Goal: Task Accomplishment & Management: Complete application form

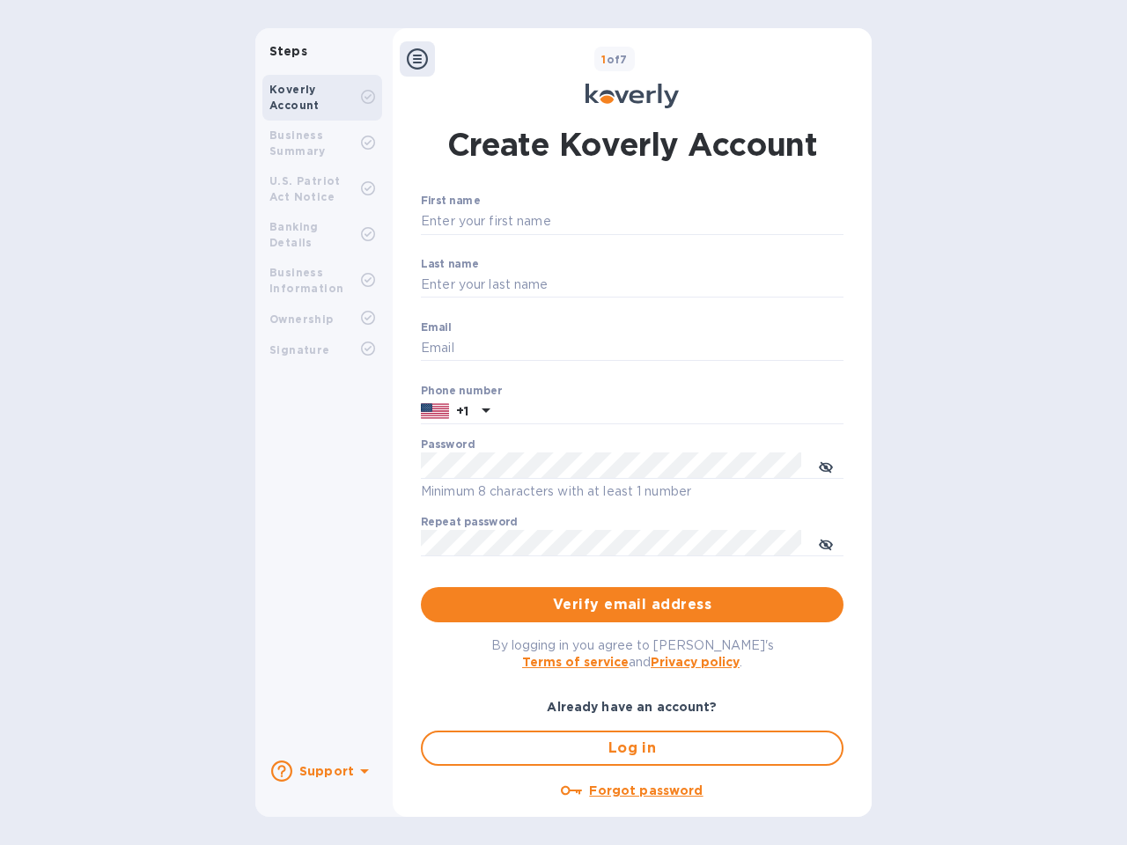
click at [321, 771] on b "Support" at bounding box center [326, 771] width 55 height 14
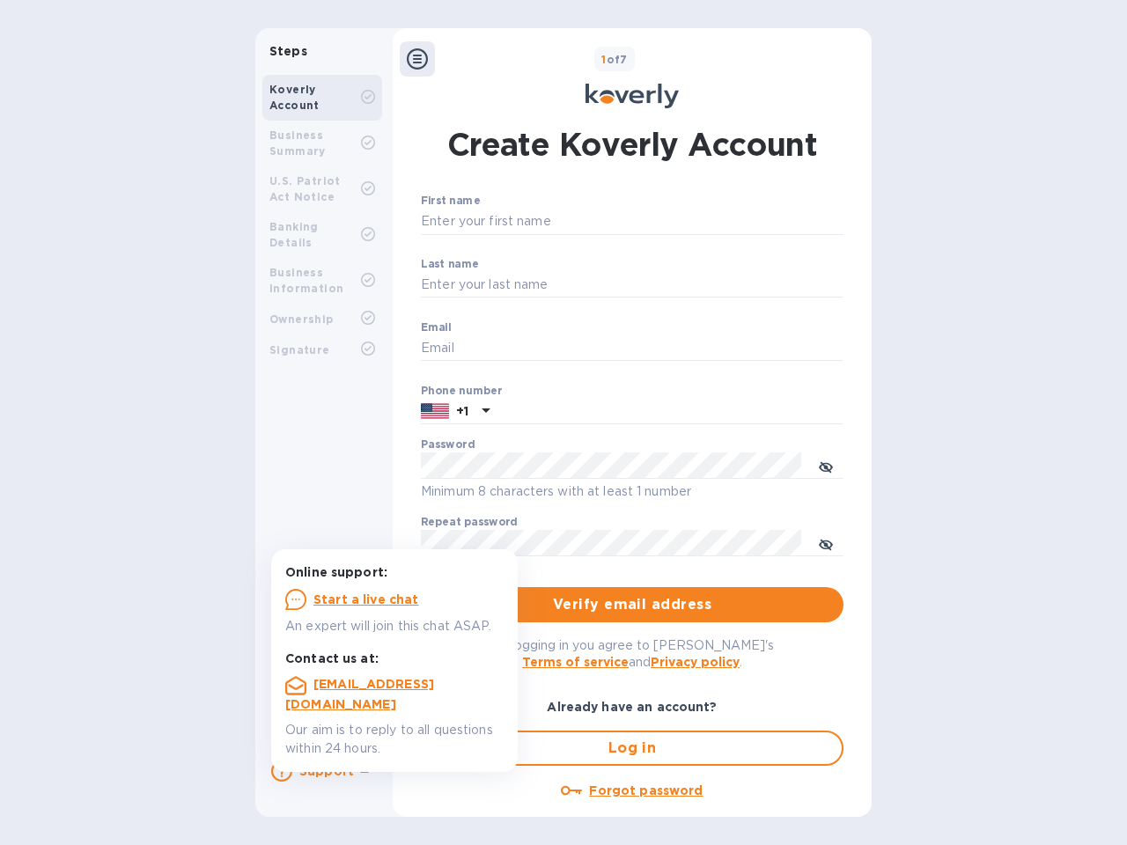
click at [282, 771] on icon at bounding box center [281, 771] width 21 height 21
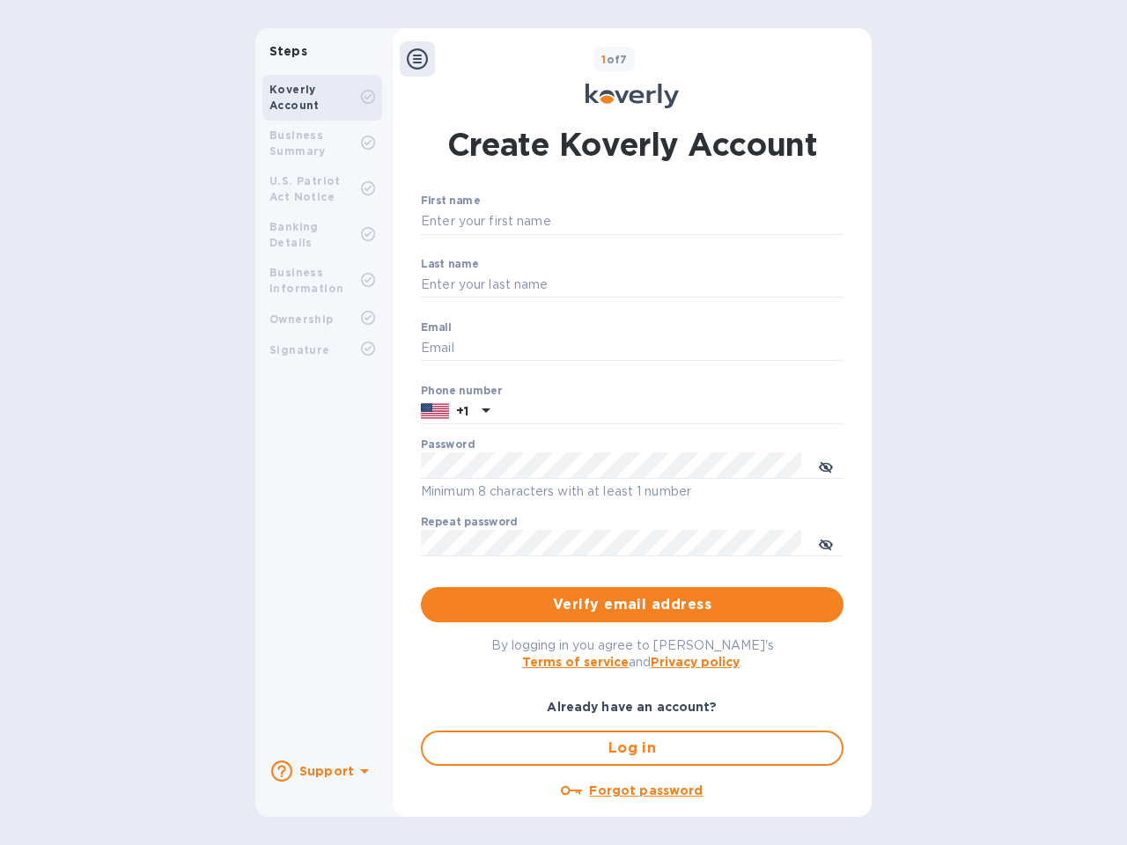
click at [362, 773] on icon at bounding box center [364, 771] width 9 height 4
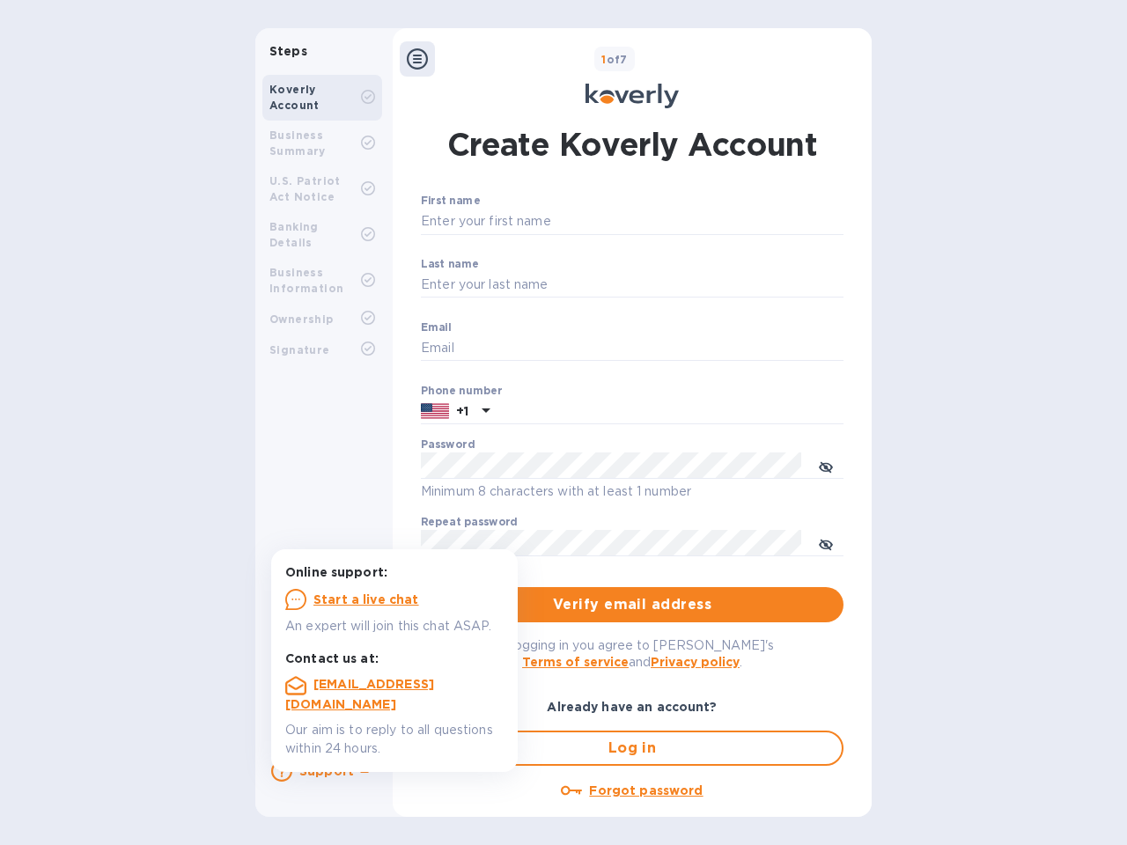
click at [417, 59] on icon at bounding box center [417, 58] width 21 height 21
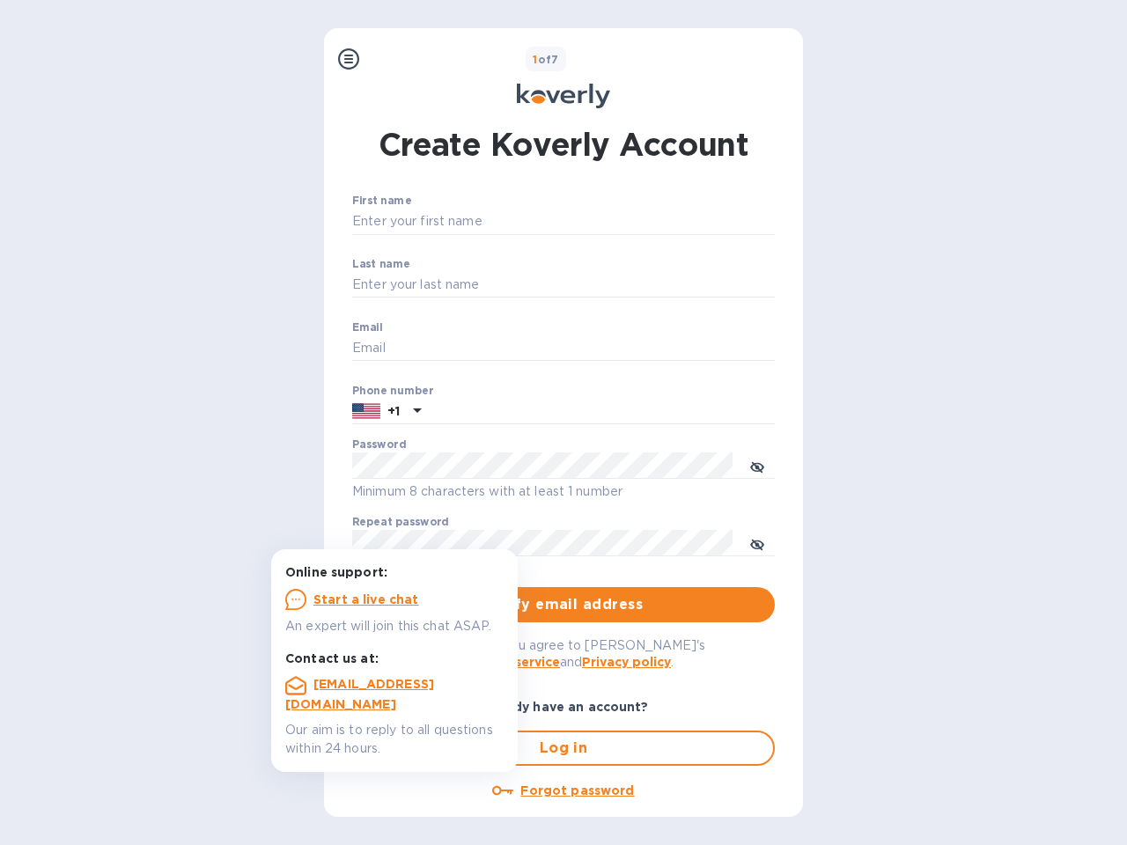
click at [628, 222] on input "First name" at bounding box center [563, 222] width 423 height 26
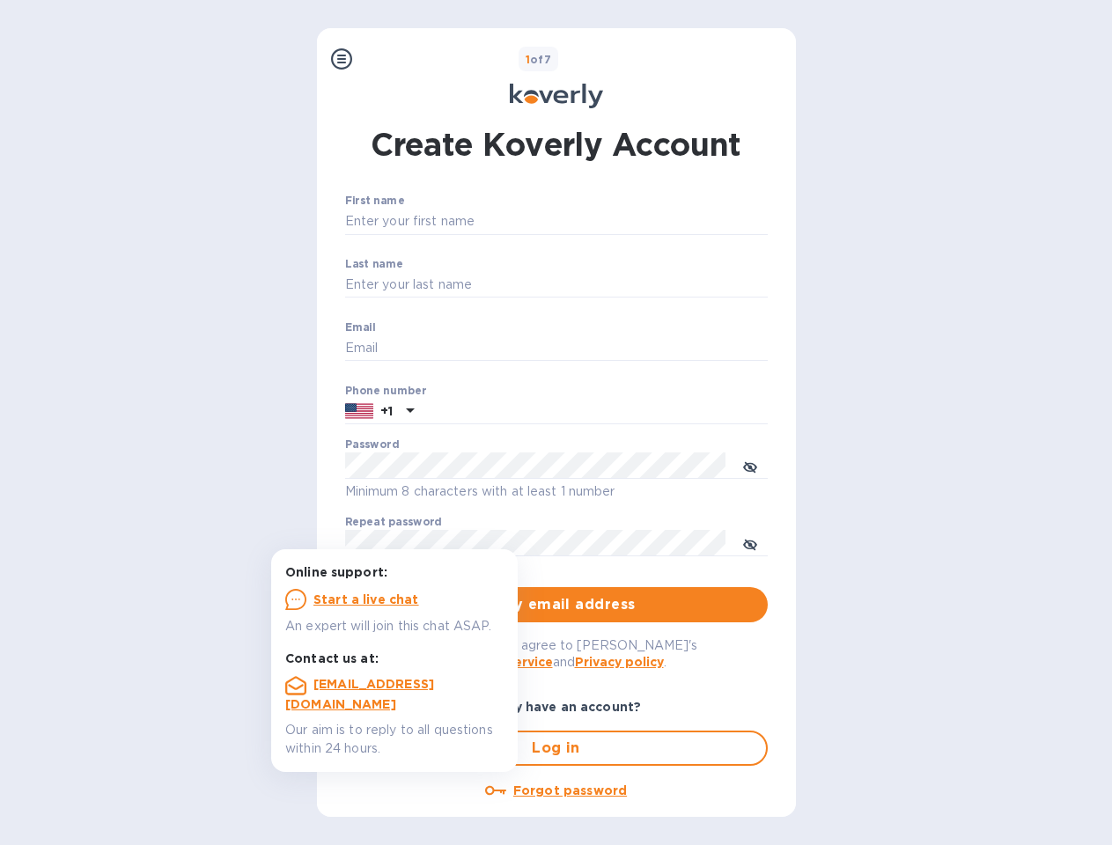
click at [628, 285] on input "Last name" at bounding box center [556, 285] width 423 height 26
click at [628, 349] on input "Email" at bounding box center [556, 348] width 423 height 26
click at [628, 412] on input "text" at bounding box center [594, 412] width 347 height 26
click at [455, 412] on input "text" at bounding box center [594, 412] width 347 height 26
click at [483, 412] on input "text" at bounding box center [594, 412] width 347 height 26
